Goal: Transaction & Acquisition: Purchase product/service

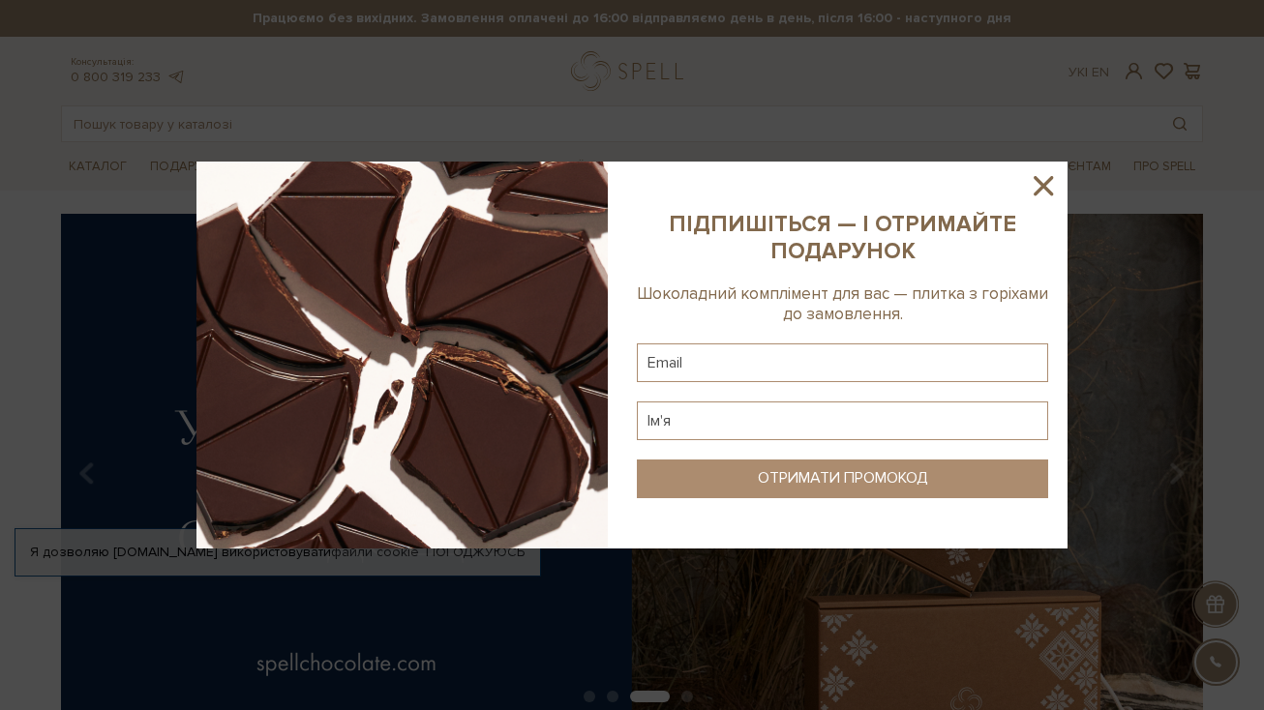
click at [1044, 187] on icon at bounding box center [1042, 185] width 19 height 19
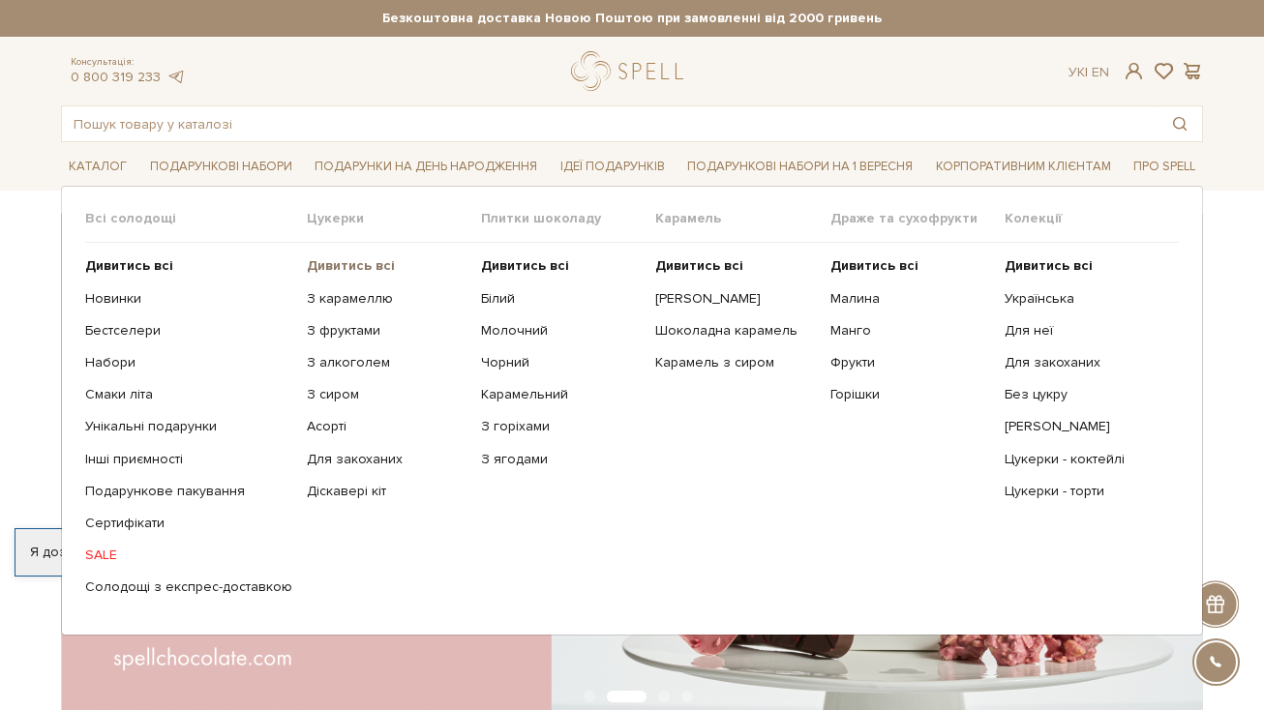
click at [339, 260] on b "Дивитись всі" at bounding box center [351, 265] width 88 height 16
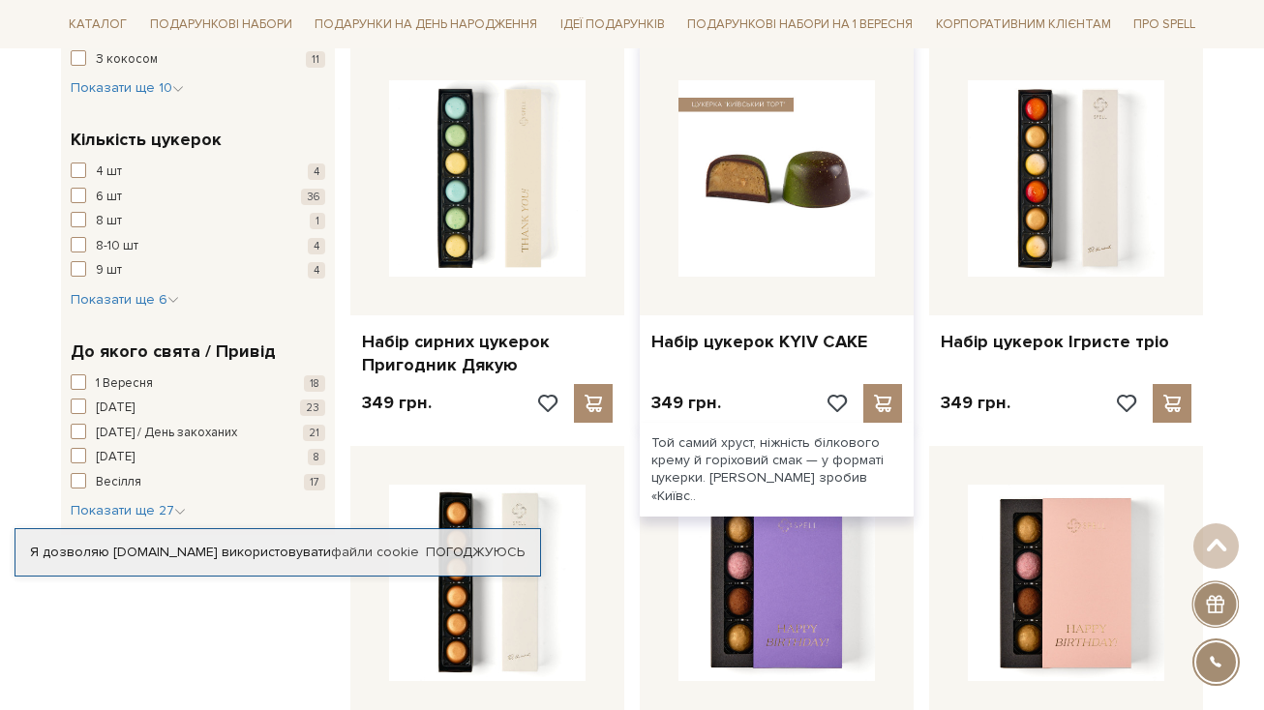
scroll to position [1558, 0]
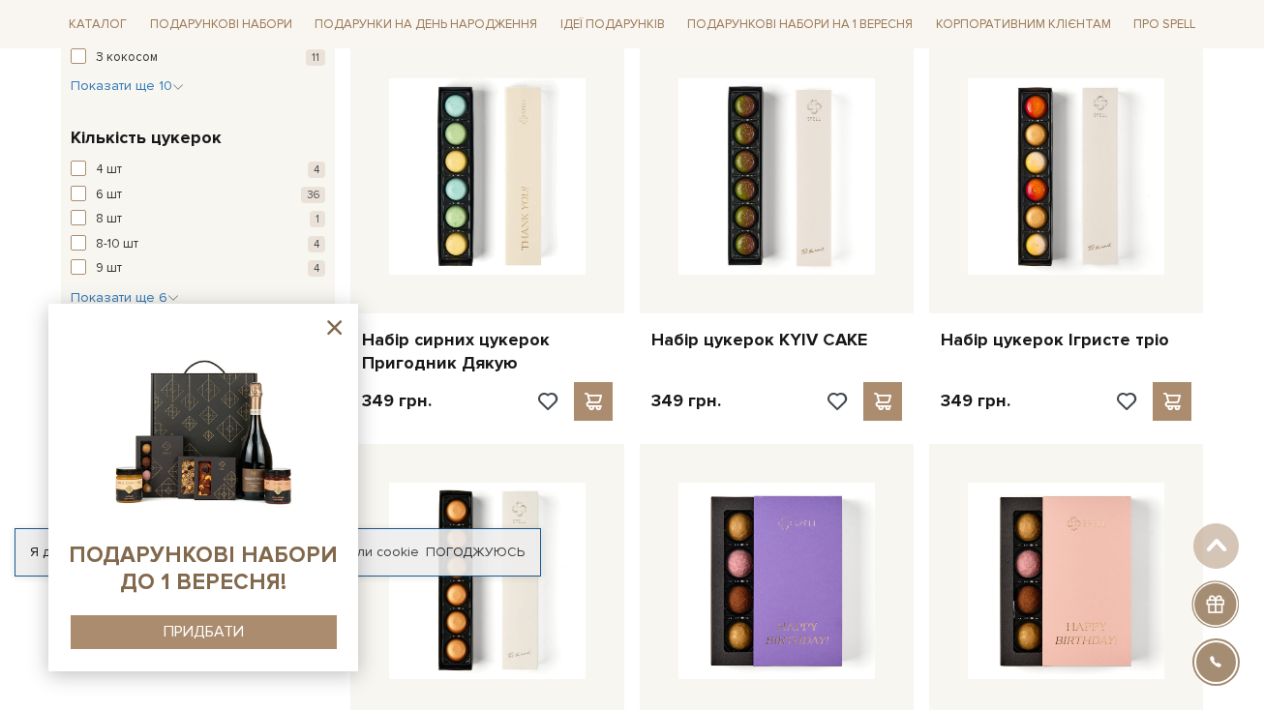
click at [334, 333] on icon at bounding box center [334, 327] width 24 height 24
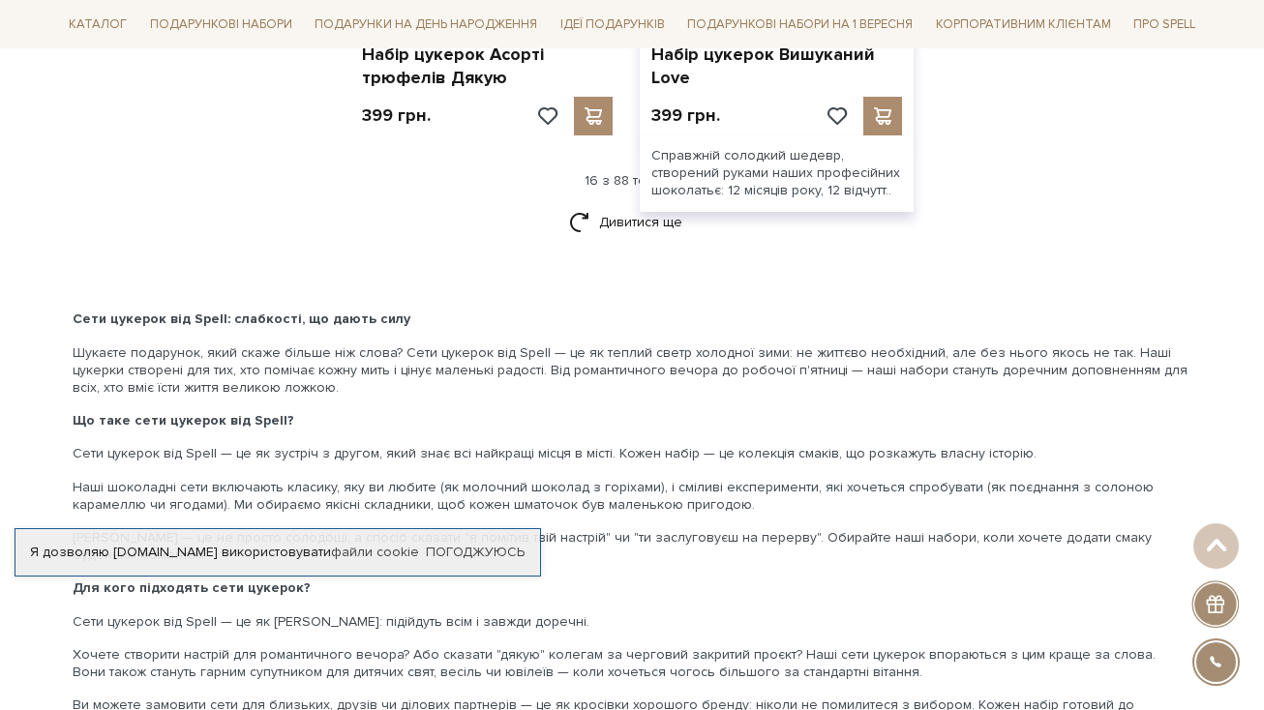
scroll to position [2673, 0]
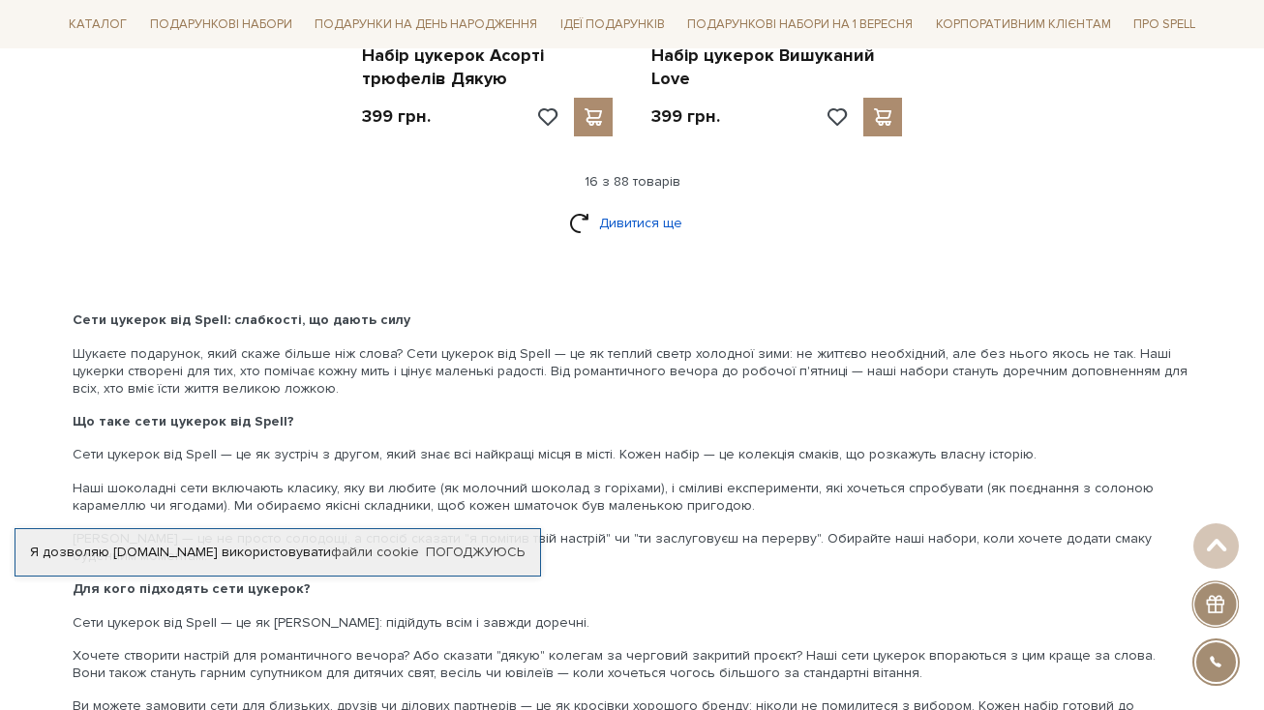
click at [648, 223] on link "Дивитися ще" at bounding box center [632, 223] width 126 height 34
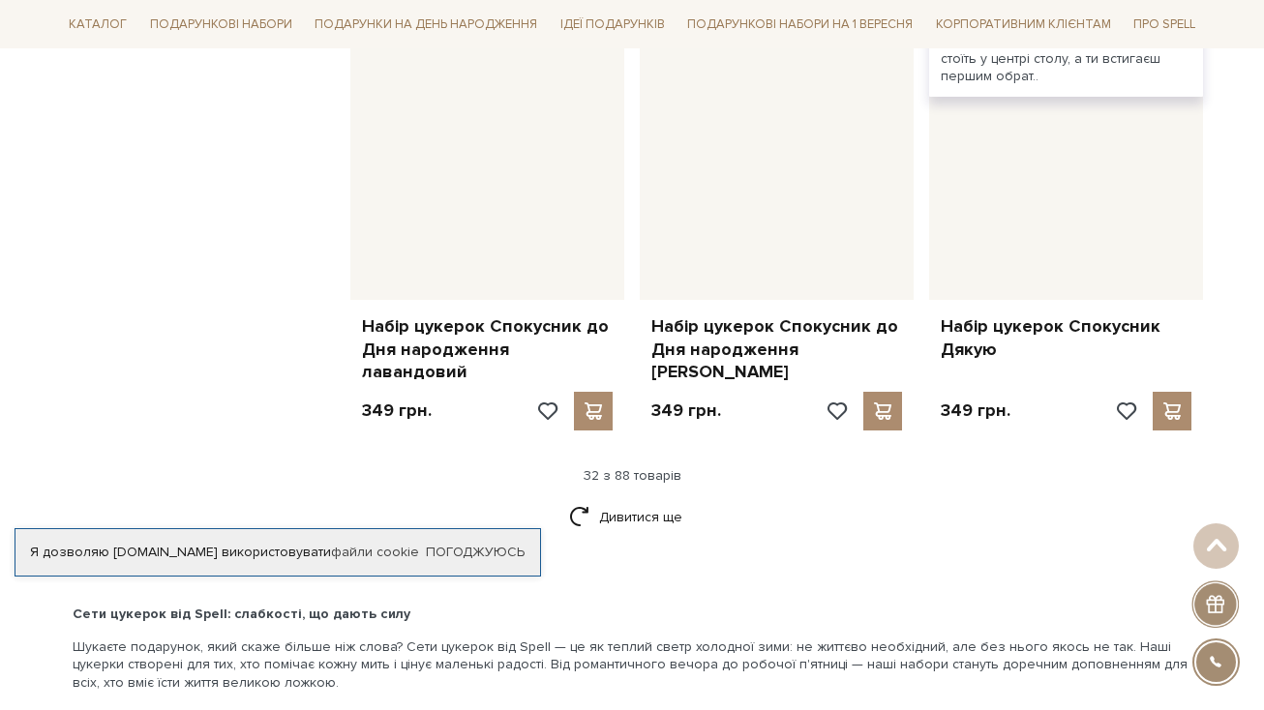
scroll to position [4516, 0]
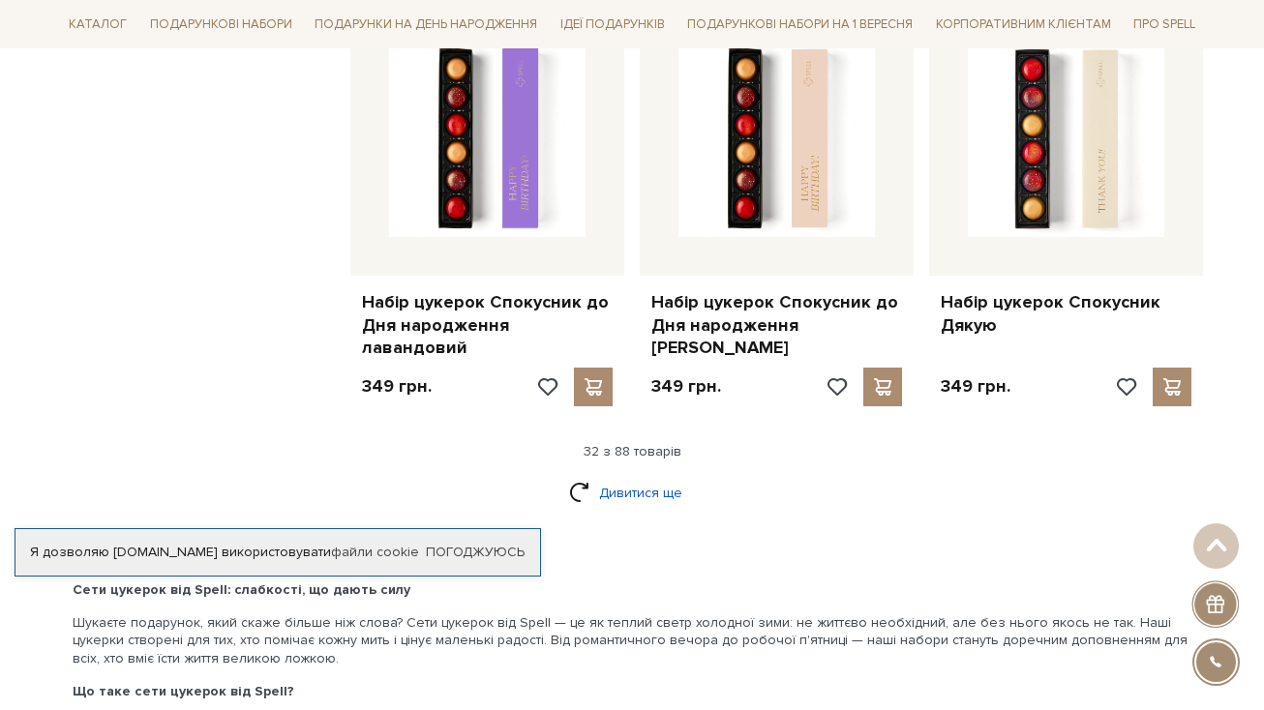
click at [656, 476] on link "Дивитися ще" at bounding box center [632, 493] width 126 height 34
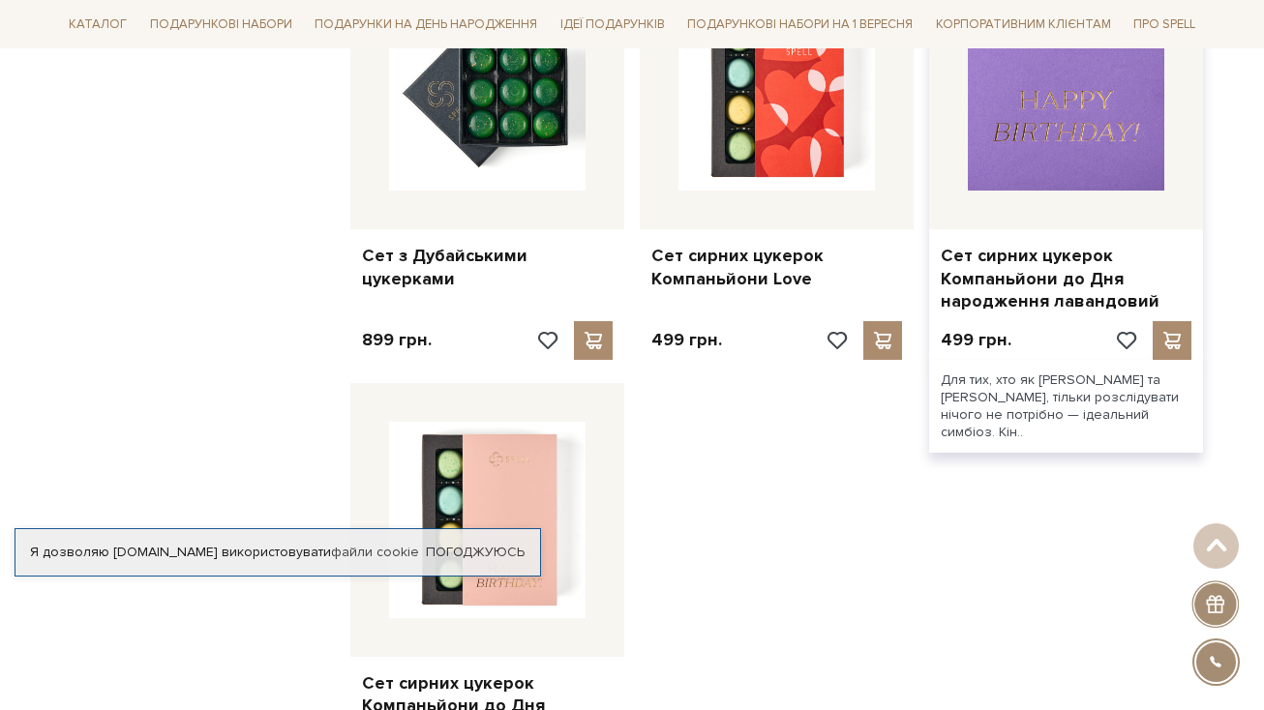
scroll to position [6828, 0]
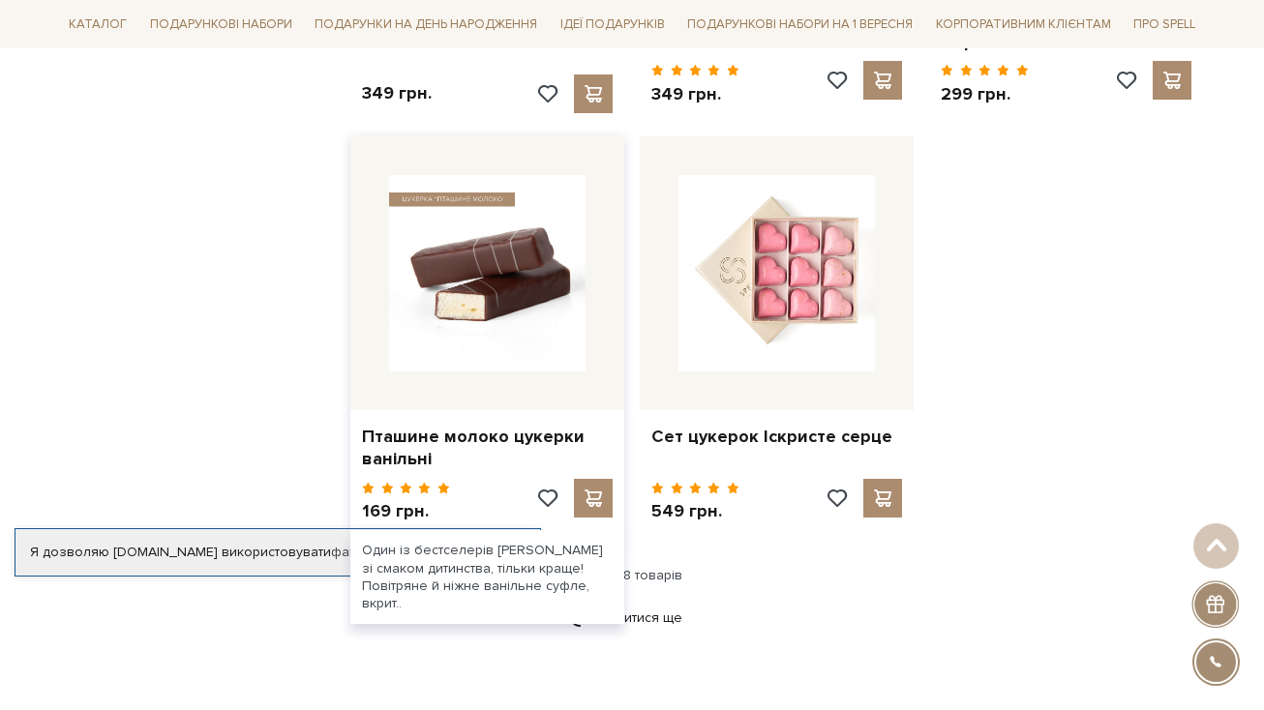
scroll to position [9104, 0]
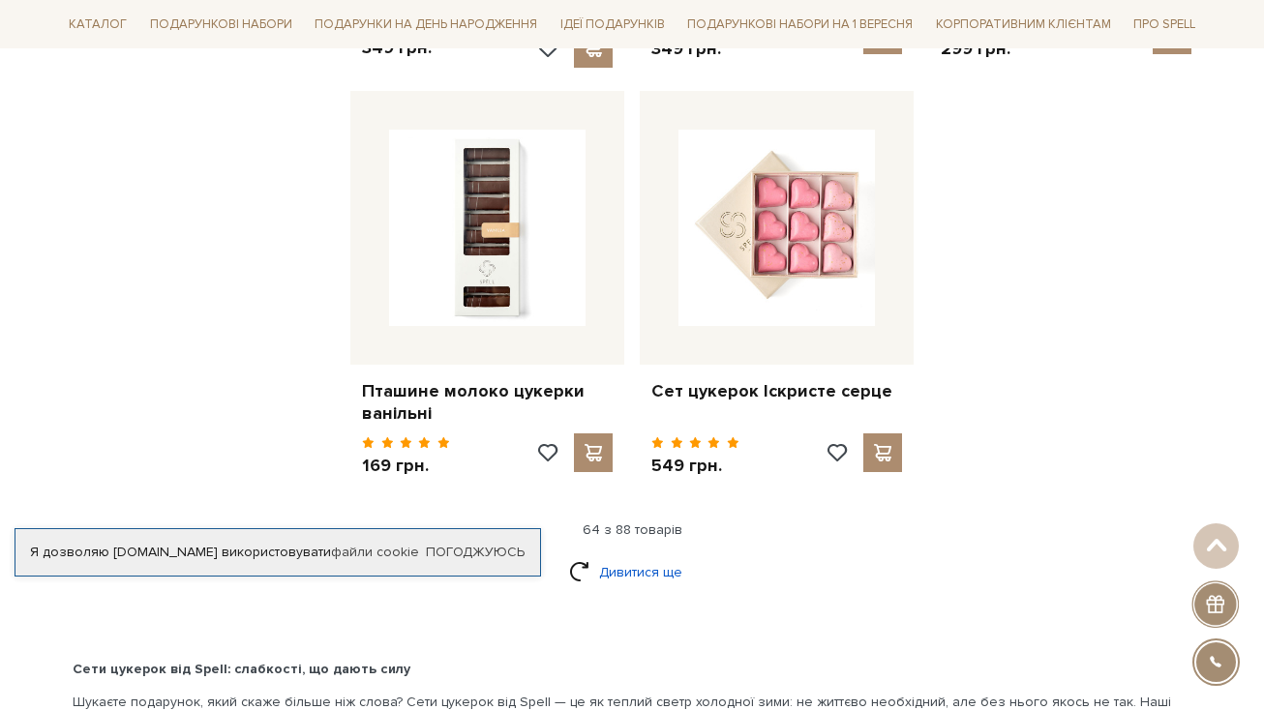
click at [653, 555] on link "Дивитися ще" at bounding box center [632, 572] width 126 height 34
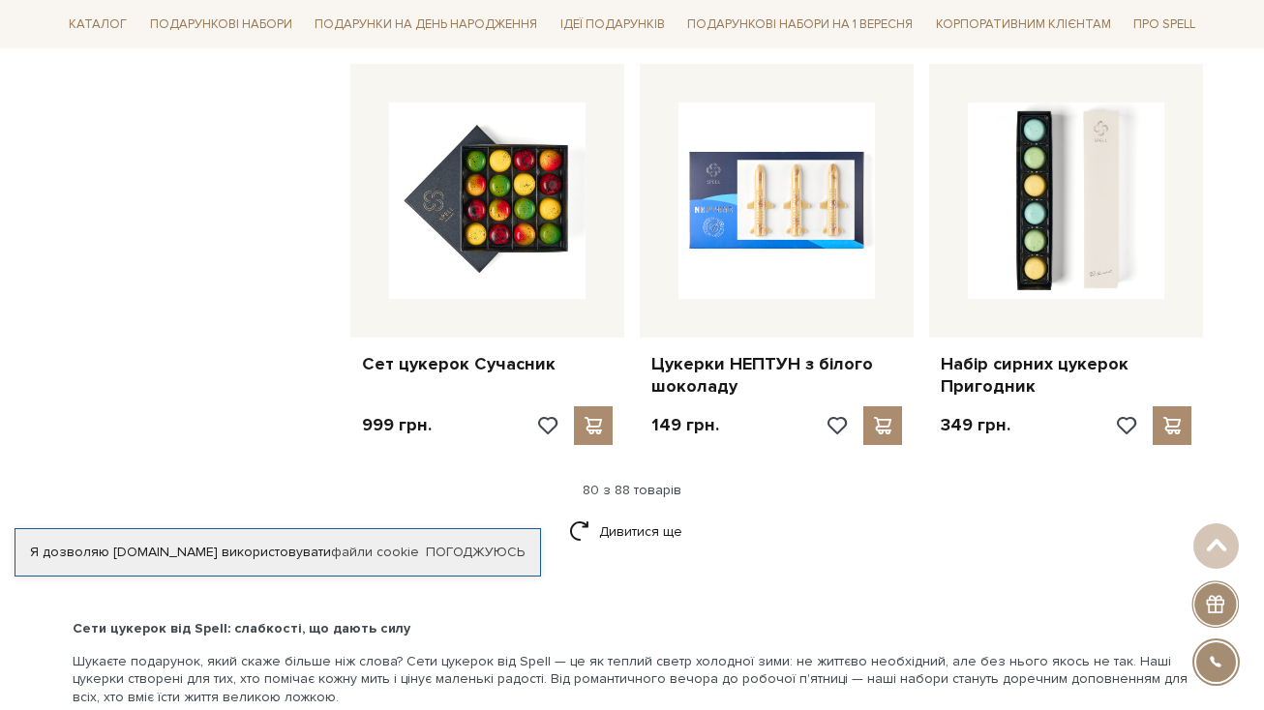
scroll to position [11195, 0]
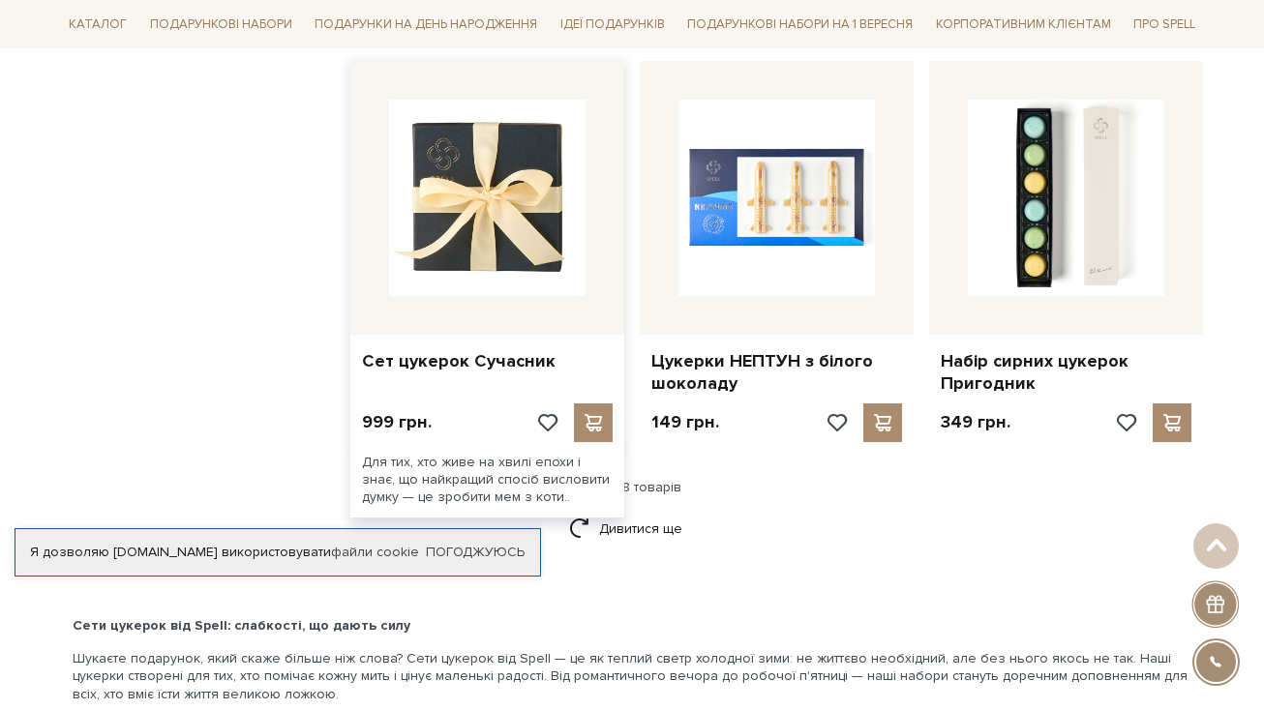
click at [527, 127] on img at bounding box center [487, 198] width 196 height 196
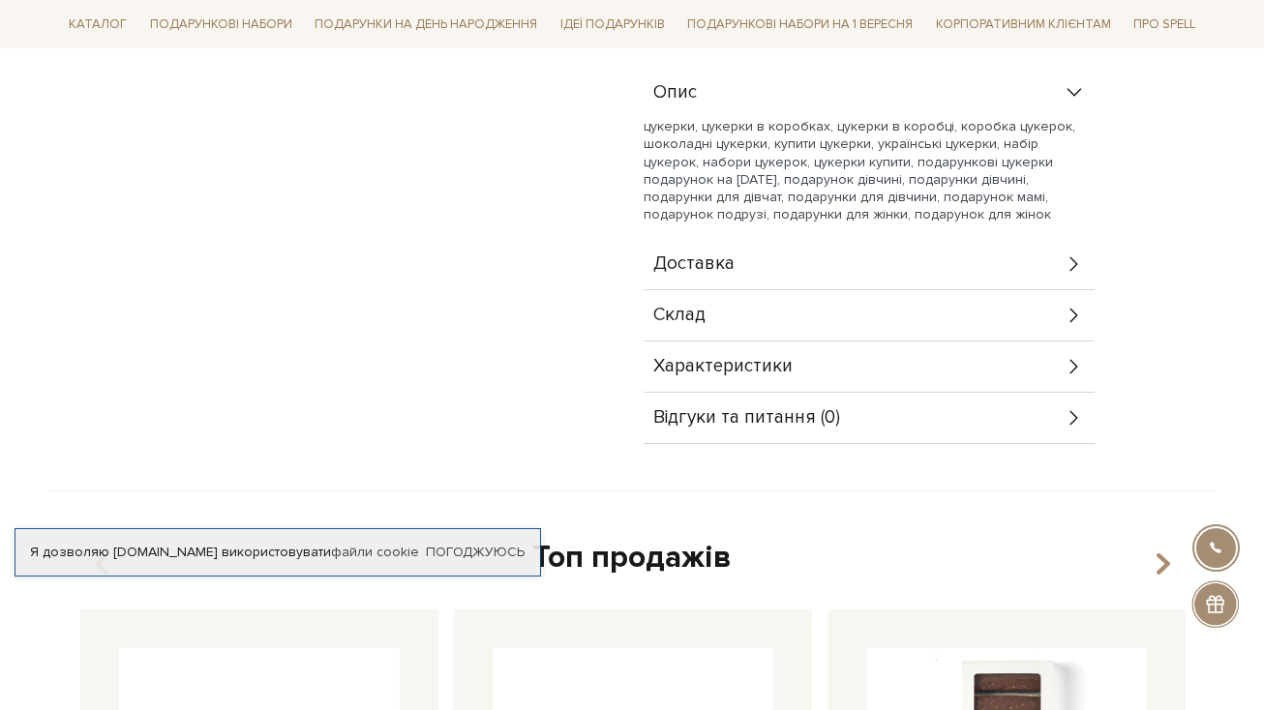
scroll to position [737, 0]
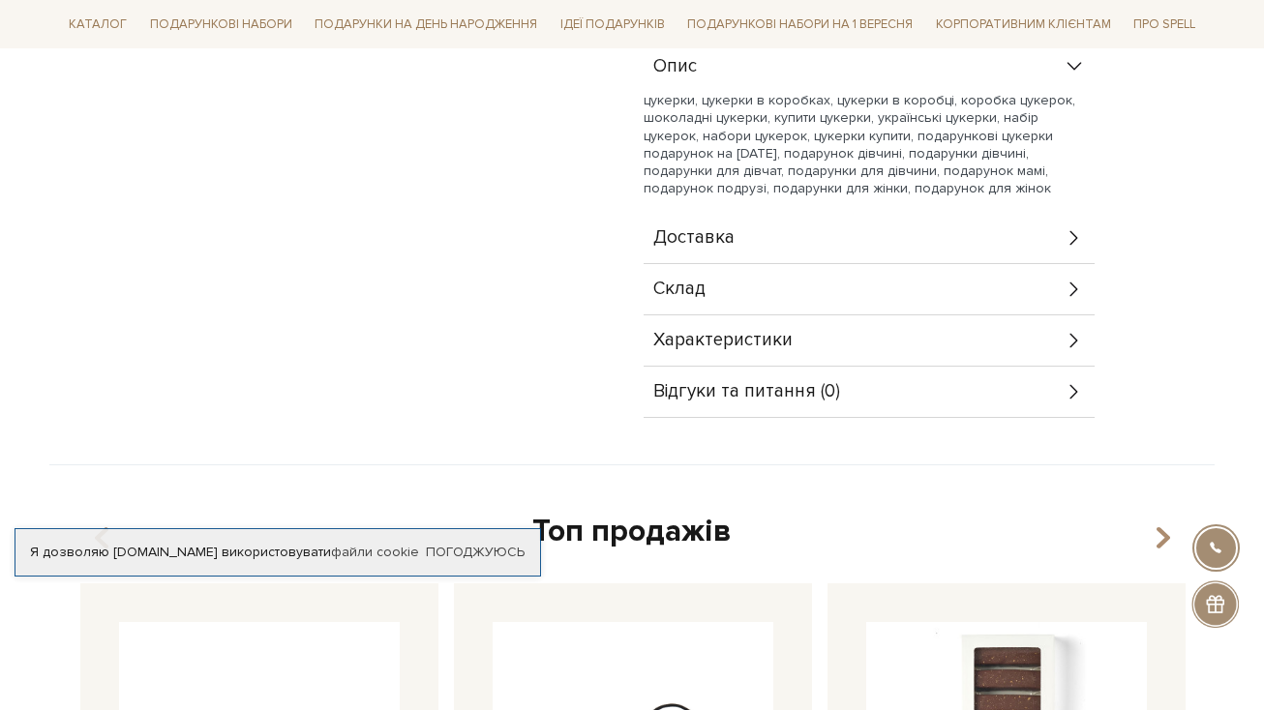
click at [1060, 283] on div "Склад" at bounding box center [868, 289] width 451 height 50
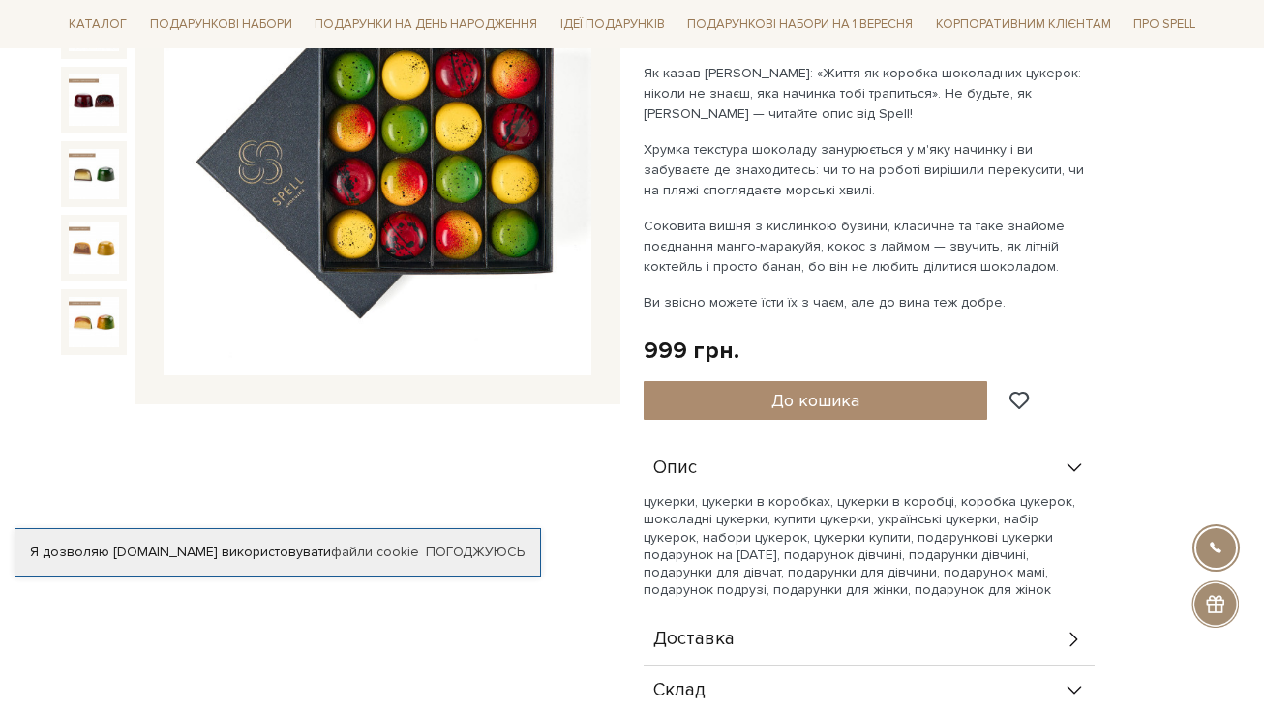
scroll to position [286, 0]
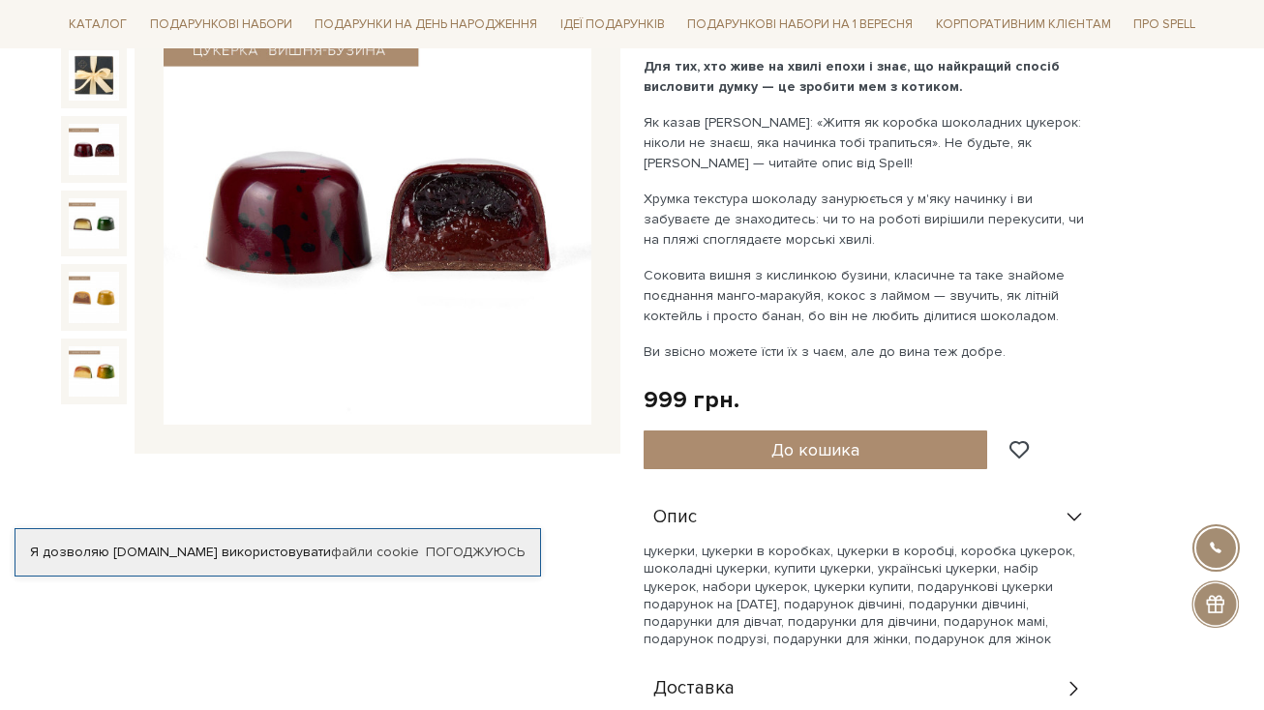
click at [97, 152] on img at bounding box center [94, 149] width 50 height 50
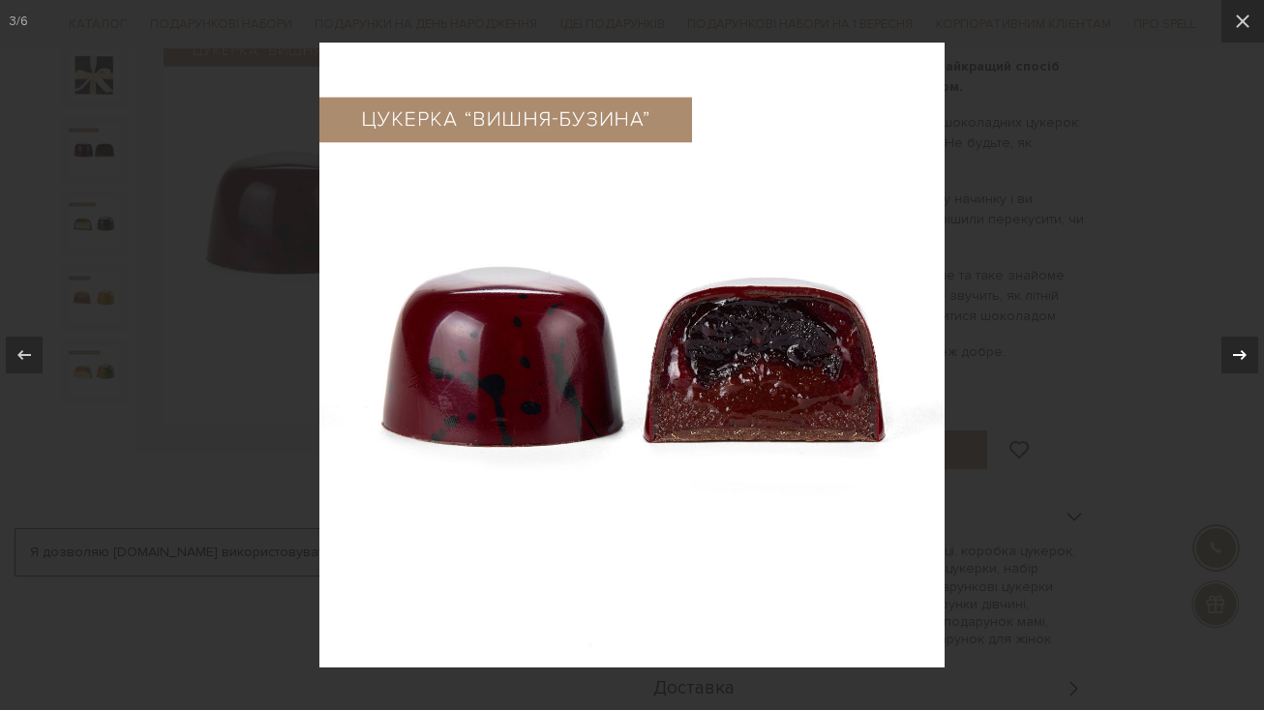
click at [1243, 357] on icon at bounding box center [1239, 354] width 23 height 23
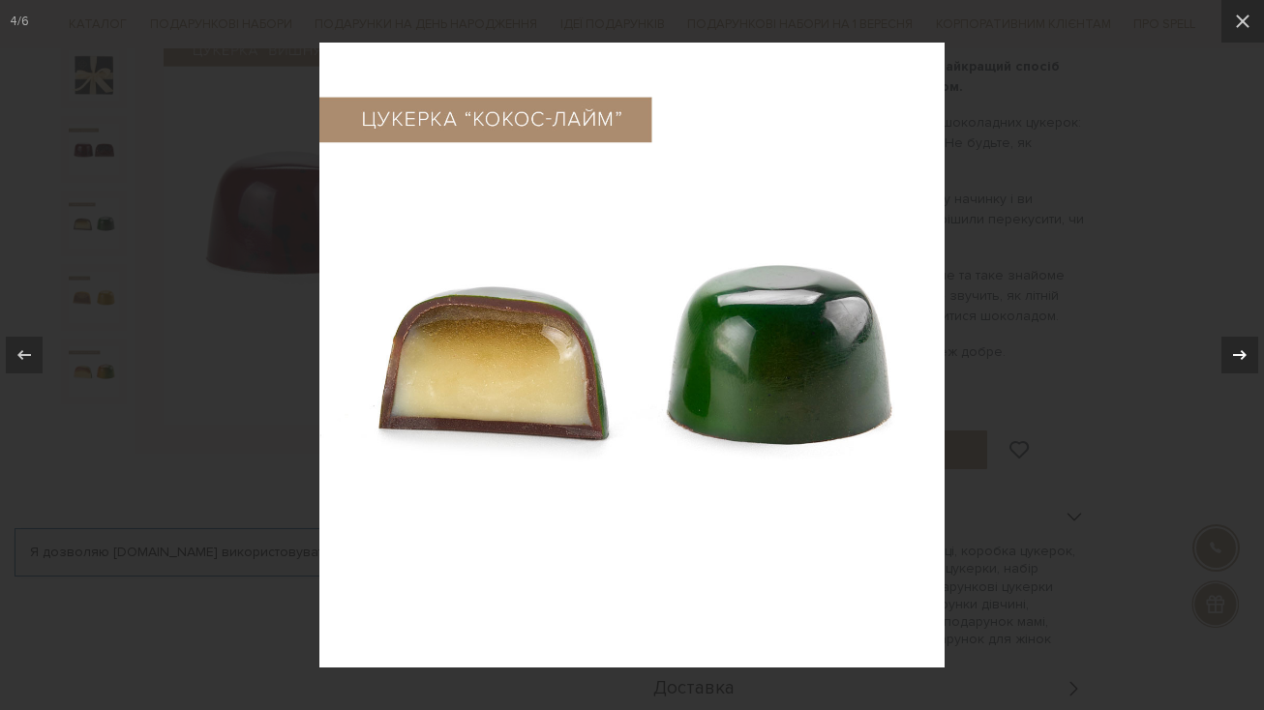
click at [1243, 357] on icon at bounding box center [1239, 354] width 23 height 23
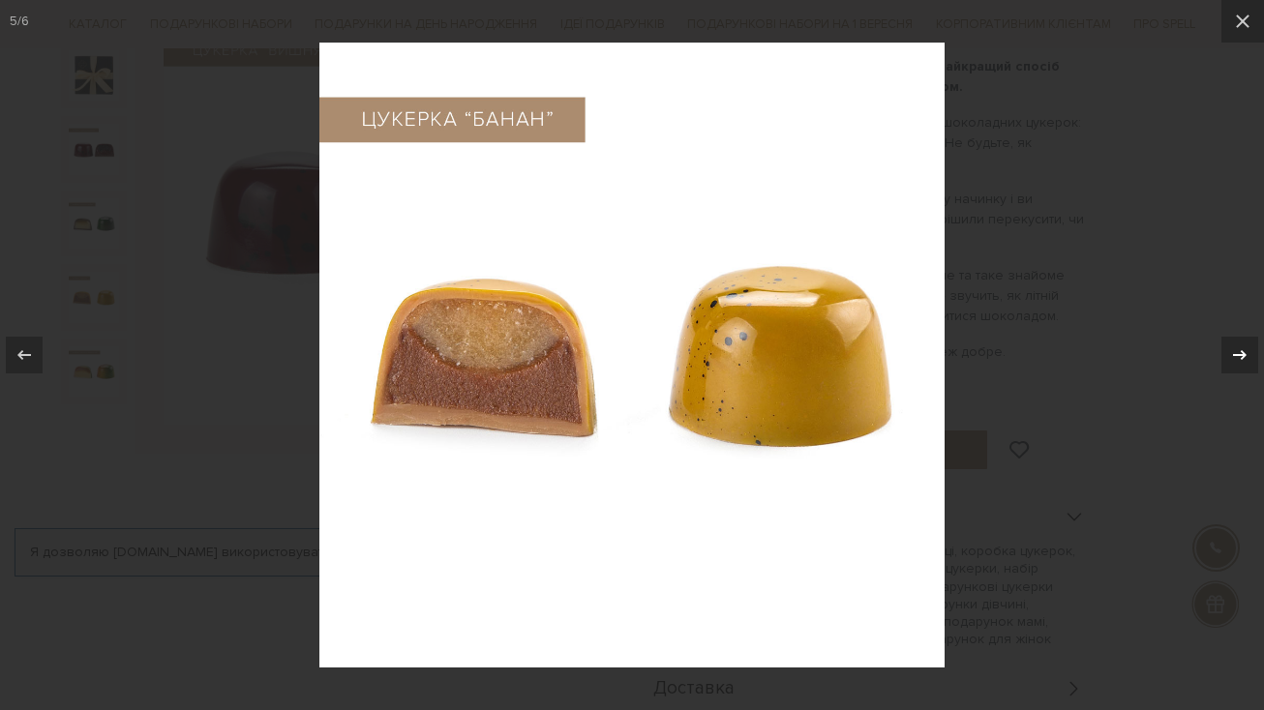
click at [1243, 357] on icon at bounding box center [1239, 354] width 23 height 23
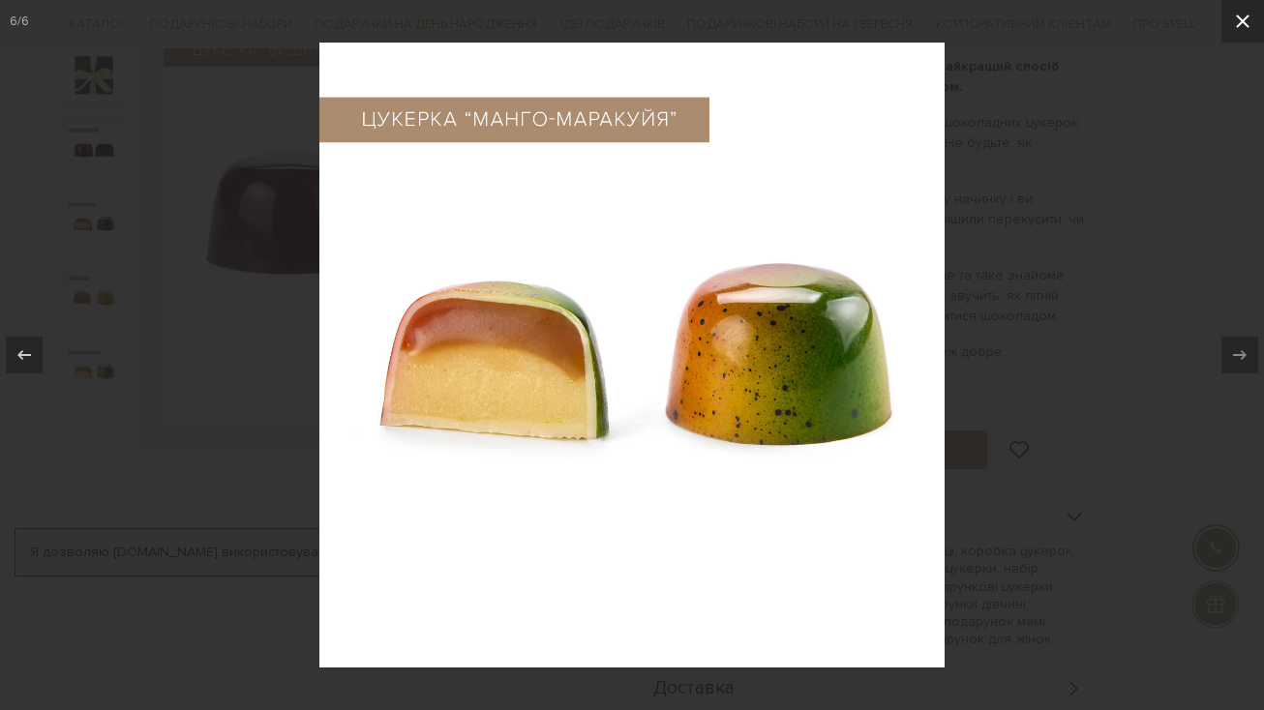
click at [1242, 24] on icon at bounding box center [1242, 21] width 23 height 23
